Goal: Navigation & Orientation: Find specific page/section

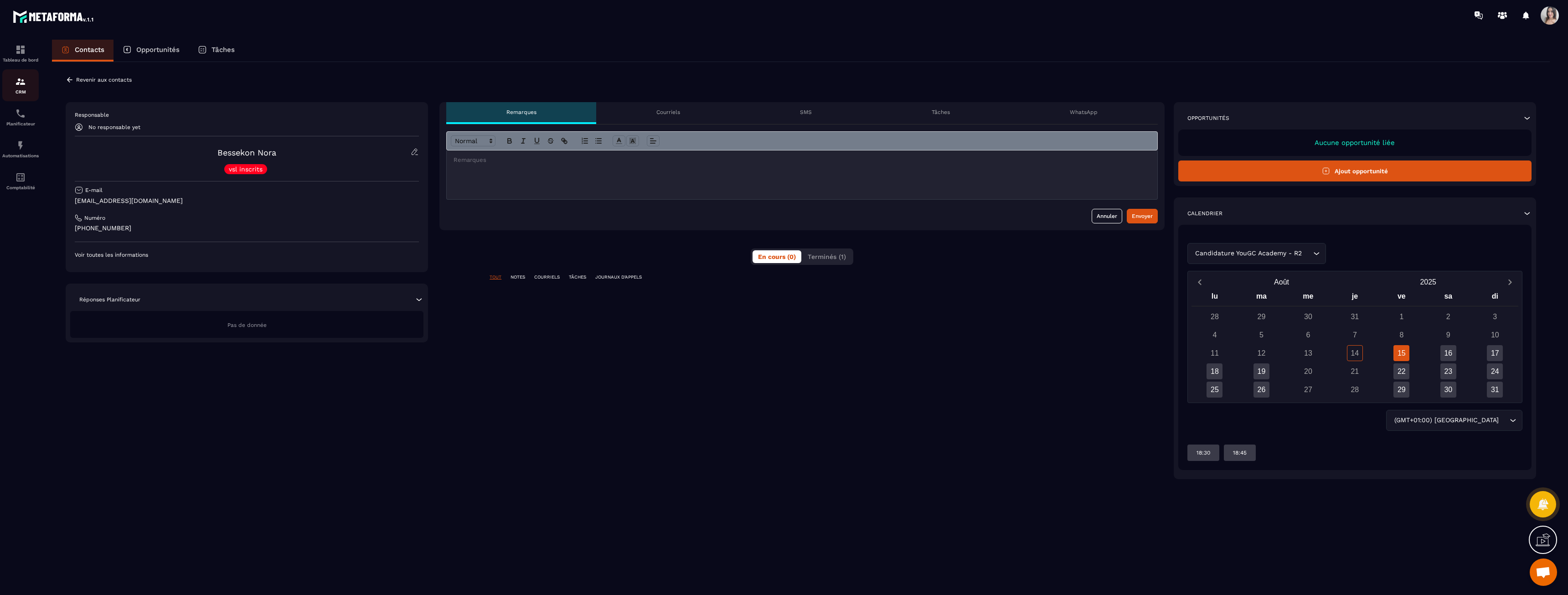
click at [27, 86] on div "CRM" at bounding box center [21, 85] width 37 height 18
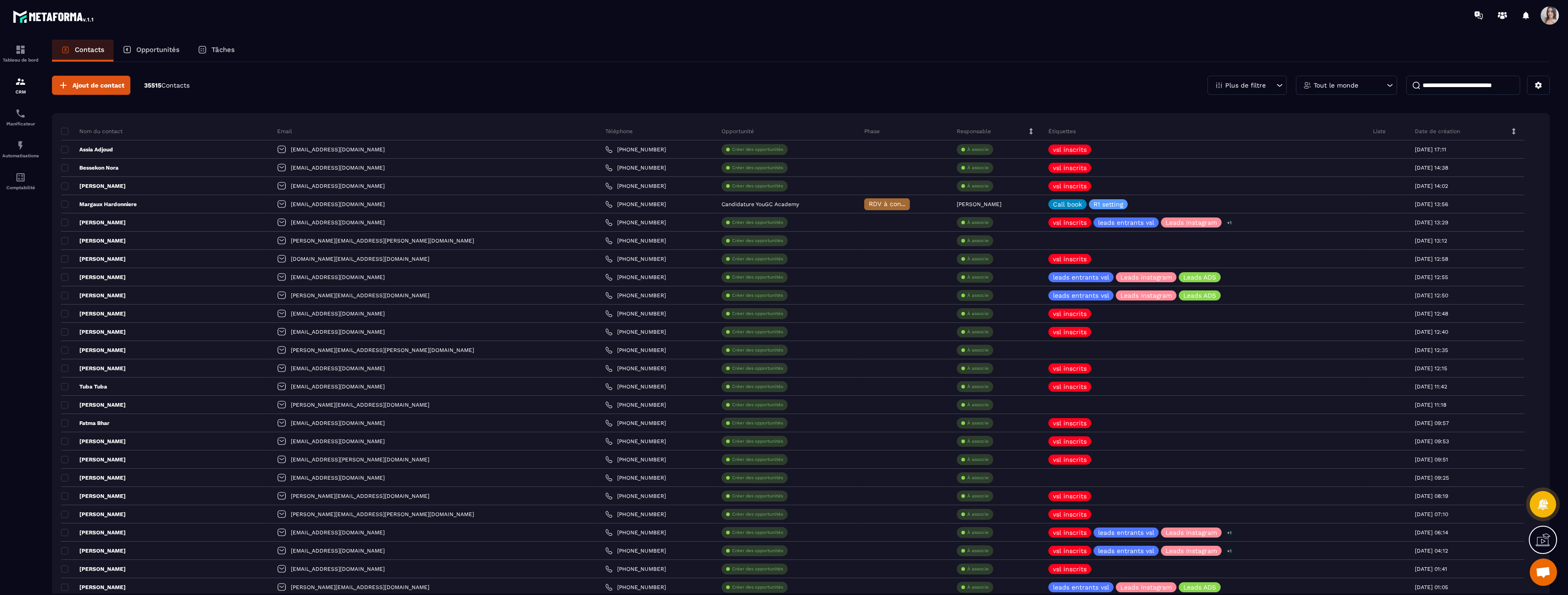
click at [145, 56] on div "Opportunités" at bounding box center [151, 51] width 75 height 22
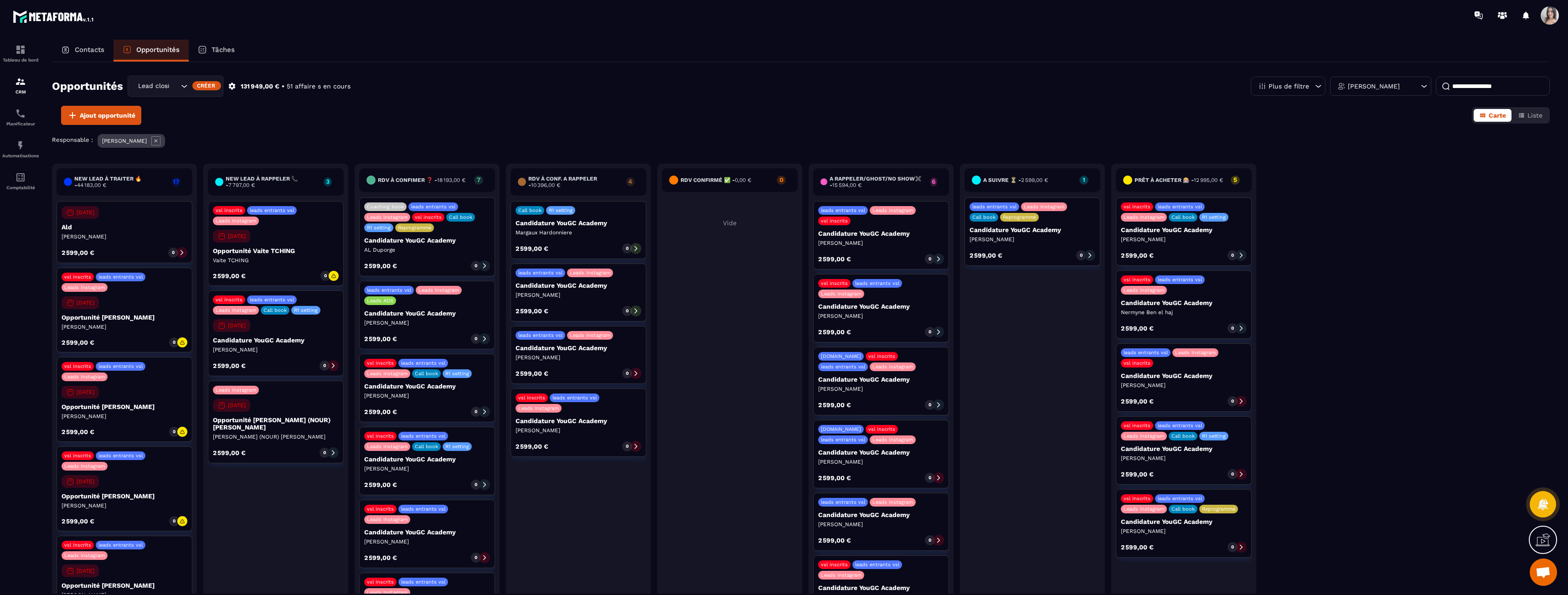
click at [246, 253] on p "Opportunité Vaite TCHING" at bounding box center [276, 251] width 126 height 7
